Goal: Task Accomplishment & Management: Manage account settings

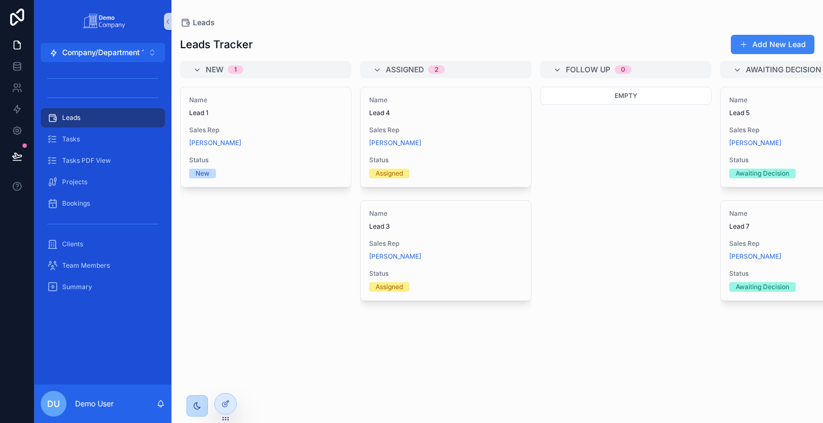
click at [200, 372] on icon "scrollable content" at bounding box center [197, 406] width 6 height 6
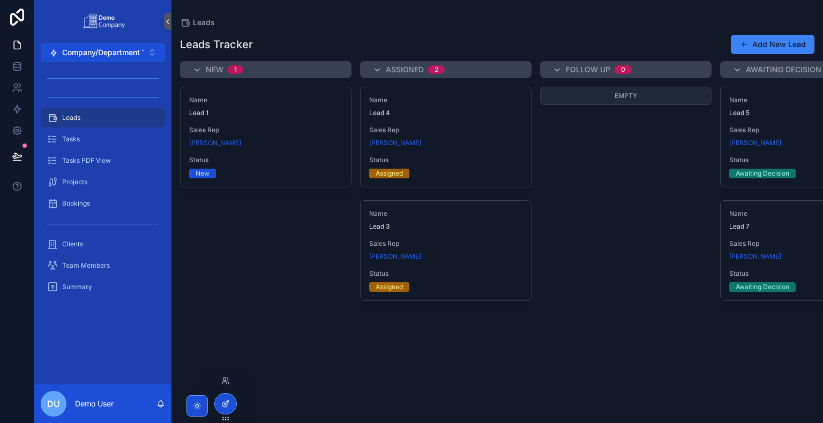
click at [230, 372] on div at bounding box center [225, 404] width 21 height 20
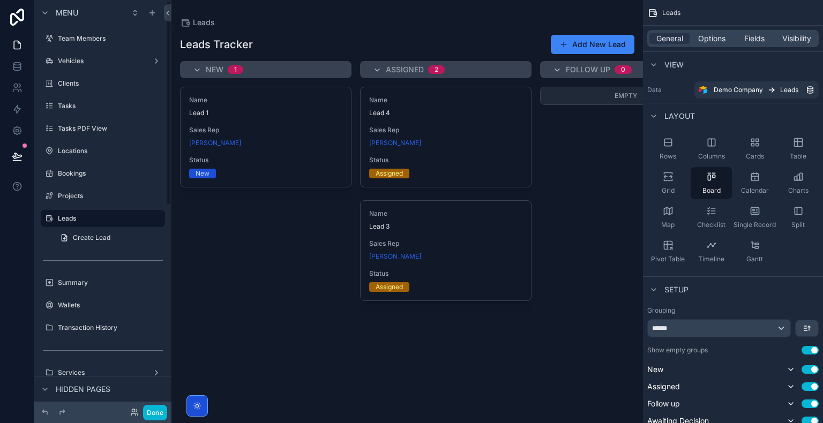
scroll to position [2, 0]
click at [755, 43] on span "Fields" at bounding box center [754, 38] width 20 height 11
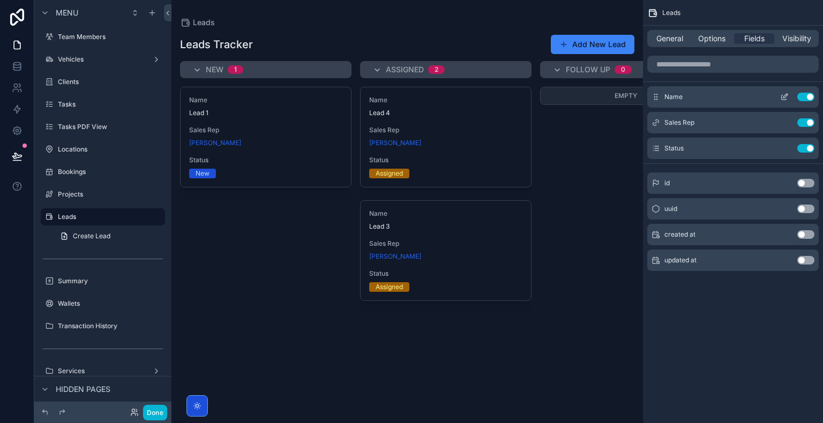
click at [804, 97] on button "Use setting" at bounding box center [805, 97] width 17 height 9
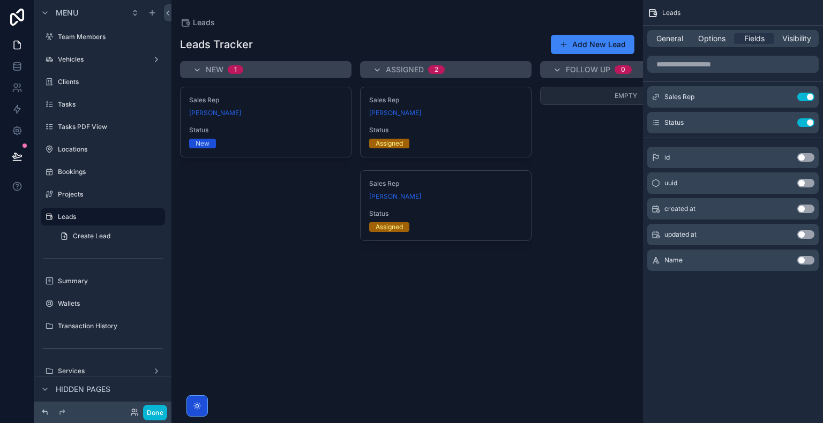
click at [46, 372] on icon at bounding box center [45, 412] width 9 height 9
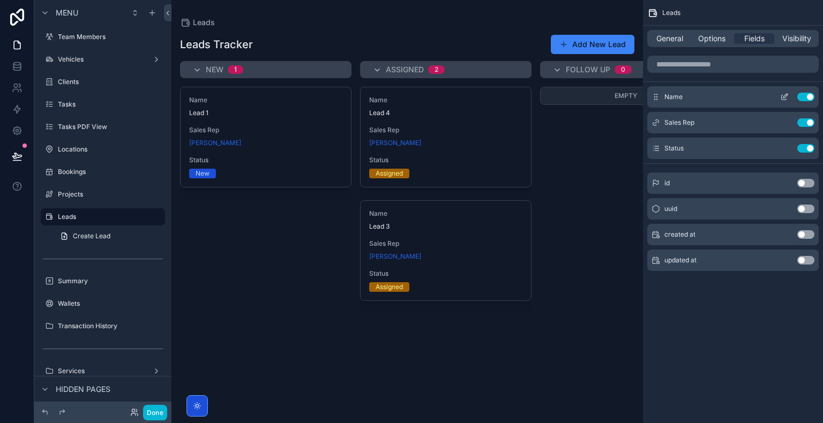
click at [804, 99] on button "Use setting" at bounding box center [805, 97] width 17 height 9
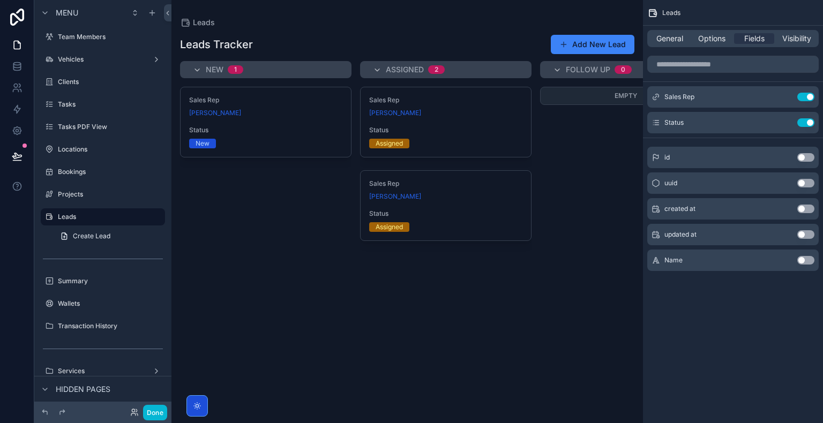
click at [804, 99] on button "Use setting" at bounding box center [805, 97] width 17 height 9
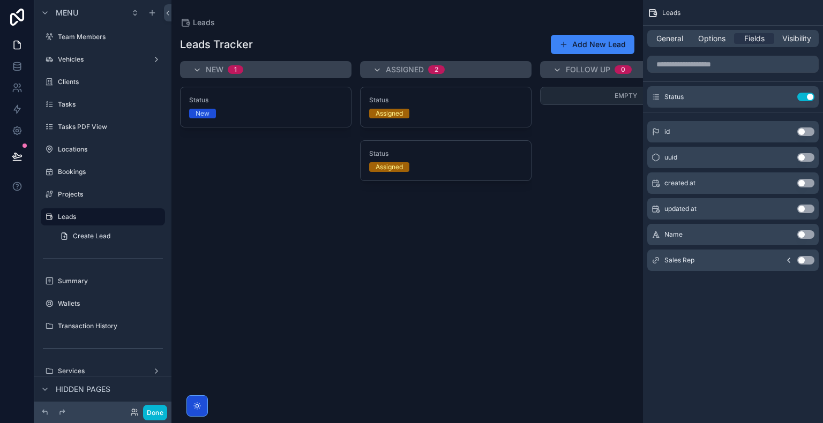
click at [804, 99] on button "Use setting" at bounding box center [805, 97] width 17 height 9
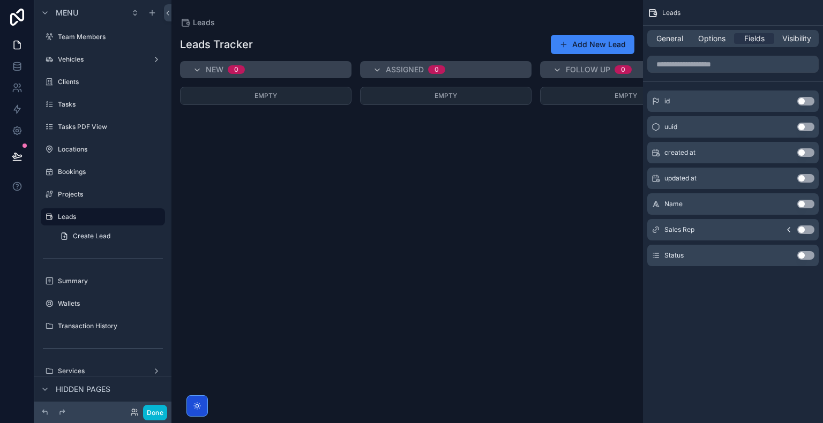
click at [804, 206] on button "Use setting" at bounding box center [805, 204] width 17 height 9
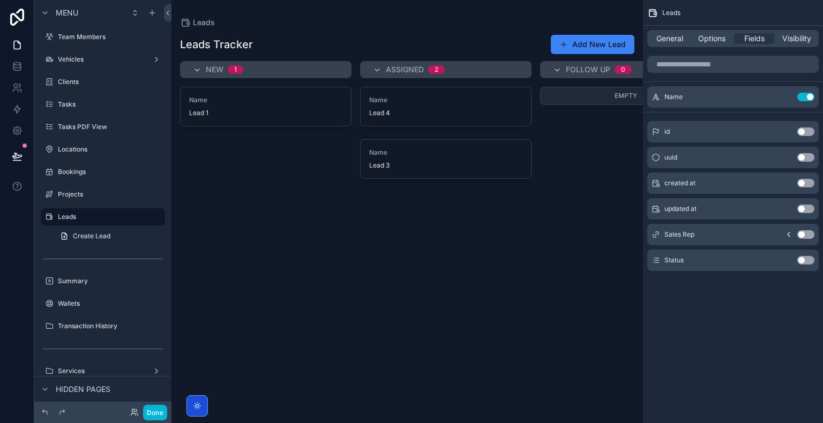
click at [806, 236] on button "Use setting" at bounding box center [805, 234] width 17 height 9
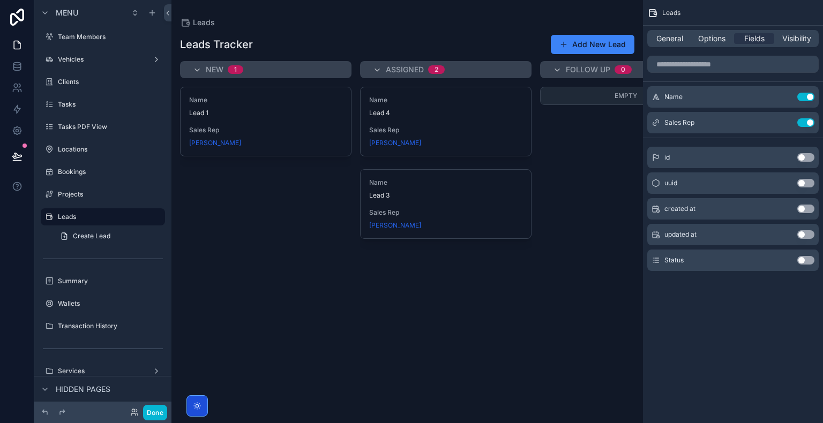
click at [806, 261] on button "Use setting" at bounding box center [805, 260] width 17 height 9
